Goal: Transaction & Acquisition: Purchase product/service

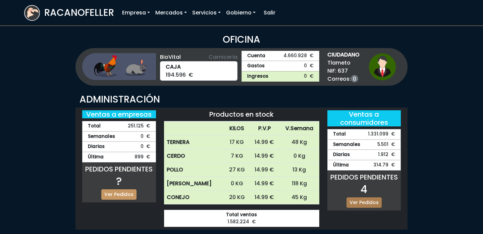
click at [358, 198] on link "Ver Pedidos" at bounding box center [364, 202] width 35 height 10
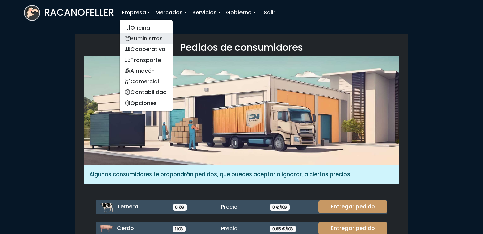
click at [144, 38] on link "Suministros" at bounding box center [146, 38] width 53 height 11
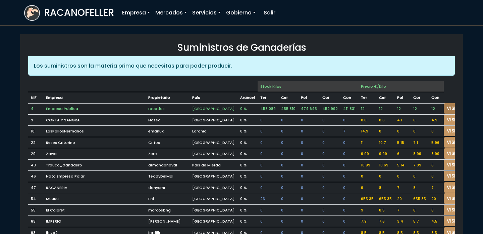
click at [444, 109] on link "VISITAR" at bounding box center [456, 108] width 24 height 10
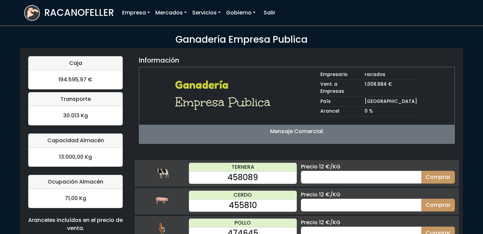
scroll to position [65, 0]
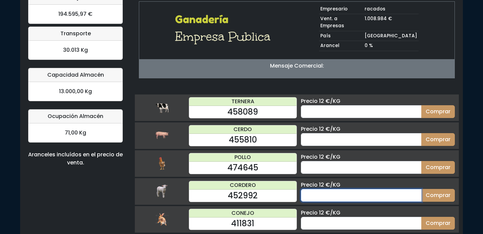
click at [324, 189] on input "number" at bounding box center [361, 195] width 121 height 13
type input "20"
click at [421, 189] on button "Comprar" at bounding box center [438, 195] width 34 height 13
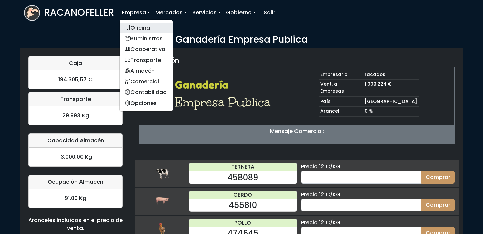
click at [139, 24] on link "Oficina" at bounding box center [146, 27] width 53 height 11
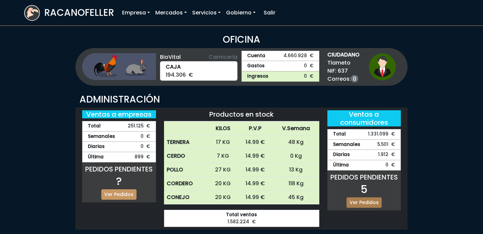
click at [374, 203] on link "Ver Pedidos" at bounding box center [364, 202] width 35 height 10
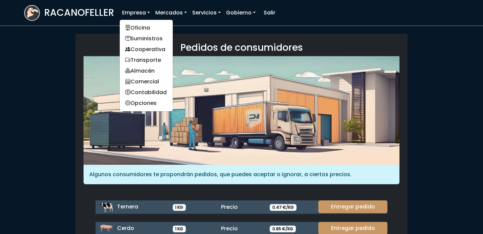
click at [132, 12] on link "Empresa" at bounding box center [135, 12] width 33 height 13
click at [137, 31] on link "Oficina" at bounding box center [146, 27] width 53 height 11
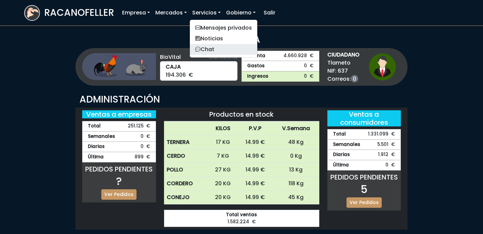
click at [205, 50] on link "Chat" at bounding box center [223, 49] width 67 height 11
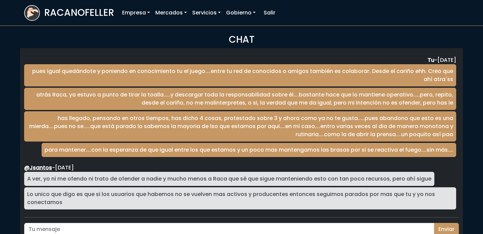
scroll to position [1110, 0]
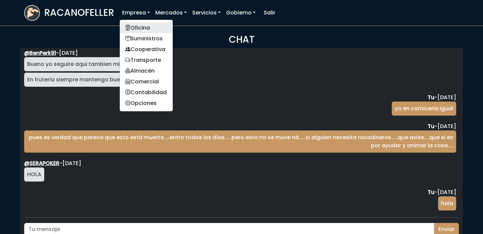
click at [140, 30] on link "Oficina" at bounding box center [146, 27] width 53 height 11
